Goal: Information Seeking & Learning: Check status

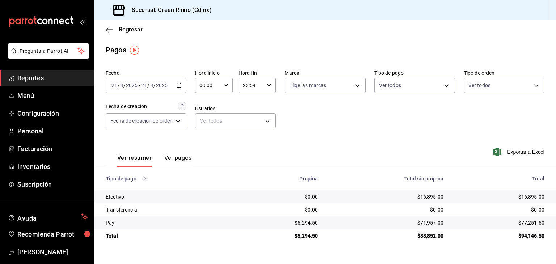
click at [125, 34] on div "Regresar" at bounding box center [325, 29] width 462 height 18
click at [125, 31] on span "Regresar" at bounding box center [131, 29] width 24 height 7
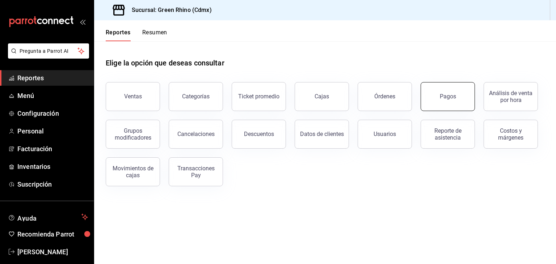
click at [426, 108] on button "Pagos" at bounding box center [448, 96] width 54 height 29
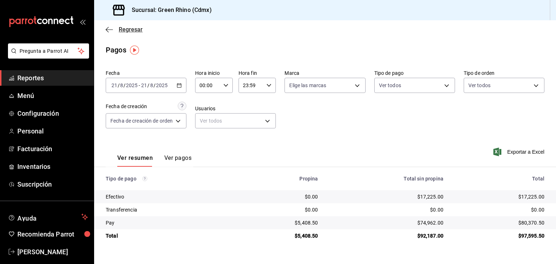
click at [129, 28] on span "Regresar" at bounding box center [131, 29] width 24 height 7
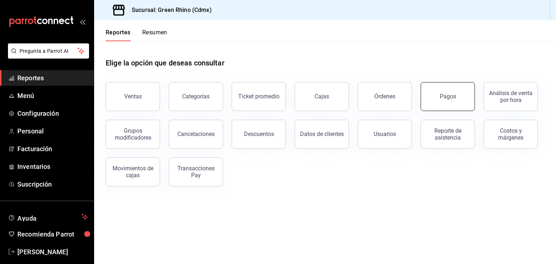
click at [446, 106] on button "Pagos" at bounding box center [448, 96] width 54 height 29
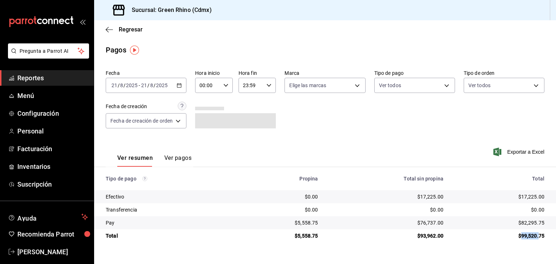
drag, startPoint x: 520, startPoint y: 238, endPoint x: 539, endPoint y: 236, distance: 19.3
click at [539, 236] on div "$99,520.75" at bounding box center [499, 236] width 89 height 7
click at [113, 26] on span "Regresar" at bounding box center [124, 29] width 37 height 7
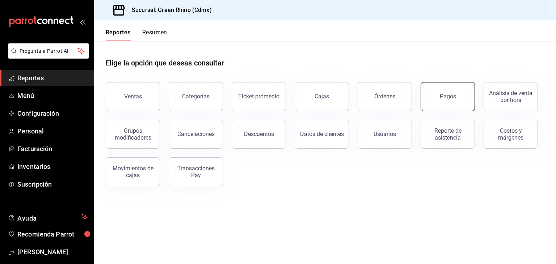
click at [450, 89] on button "Pagos" at bounding box center [448, 96] width 54 height 29
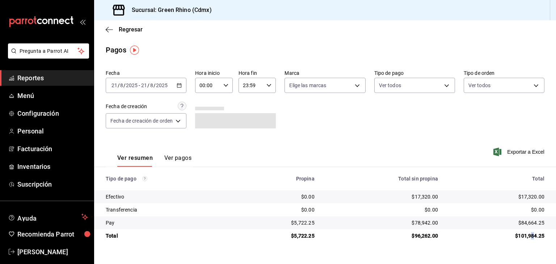
click at [535, 236] on div "$101,984.25" at bounding box center [497, 236] width 95 height 7
click at [533, 235] on div "$101,984.25" at bounding box center [497, 236] width 95 height 7
drag, startPoint x: 315, startPoint y: 235, endPoint x: 296, endPoint y: 235, distance: 19.9
click at [297, 234] on td "$5,722.25" at bounding box center [278, 236] width 84 height 13
drag, startPoint x: 296, startPoint y: 237, endPoint x: 308, endPoint y: 238, distance: 12.0
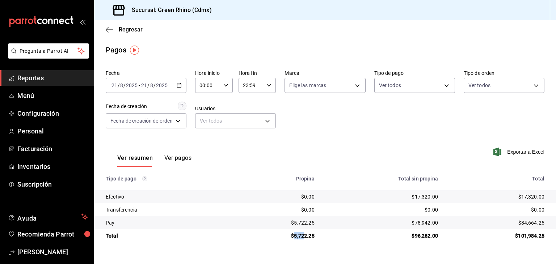
click at [308, 238] on div "$5,722.25" at bounding box center [278, 236] width 72 height 7
click at [309, 238] on div "$5,722.25" at bounding box center [278, 236] width 72 height 7
drag, startPoint x: 520, startPoint y: 239, endPoint x: 532, endPoint y: 240, distance: 12.0
click at [532, 240] on td "$101,984.25" at bounding box center [500, 236] width 112 height 13
click at [529, 232] on td "$101,984.25" at bounding box center [500, 236] width 112 height 13
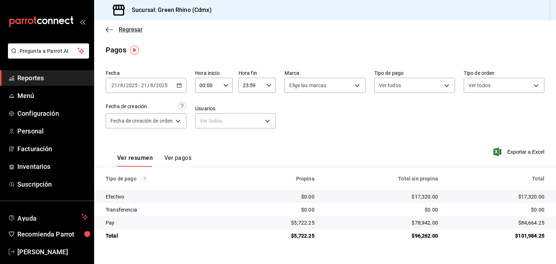
click at [123, 28] on span "Regresar" at bounding box center [131, 29] width 24 height 7
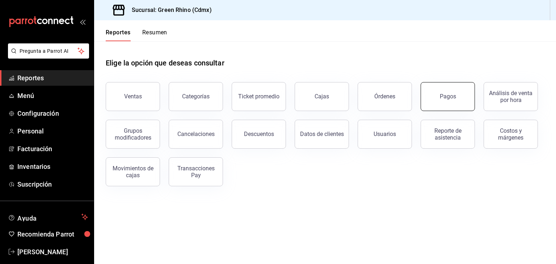
click at [455, 98] on div "Pagos" at bounding box center [448, 96] width 16 height 7
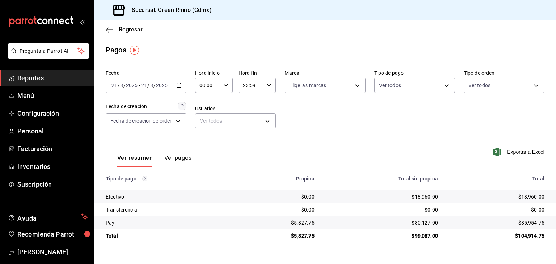
click at [112, 18] on div "Sucursal: Green Rhino (Cdmx)" at bounding box center [157, 10] width 115 height 20
click at [116, 28] on span "Regresar" at bounding box center [124, 29] width 37 height 7
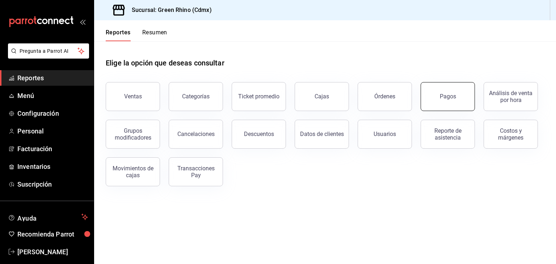
click at [458, 99] on button "Pagos" at bounding box center [448, 96] width 54 height 29
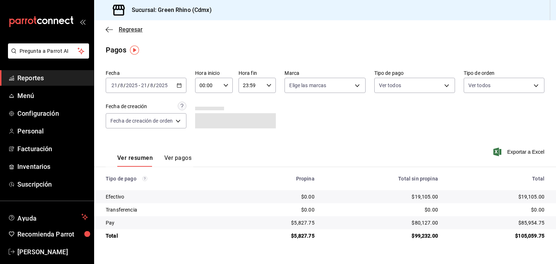
click at [125, 28] on span "Regresar" at bounding box center [131, 29] width 24 height 7
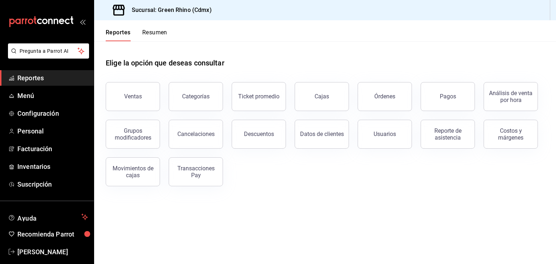
click at [160, 33] on button "Resumen" at bounding box center [154, 35] width 25 height 12
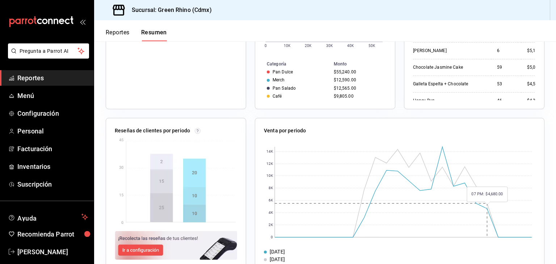
scroll to position [232, 0]
